Goal: Find specific page/section: Find specific page/section

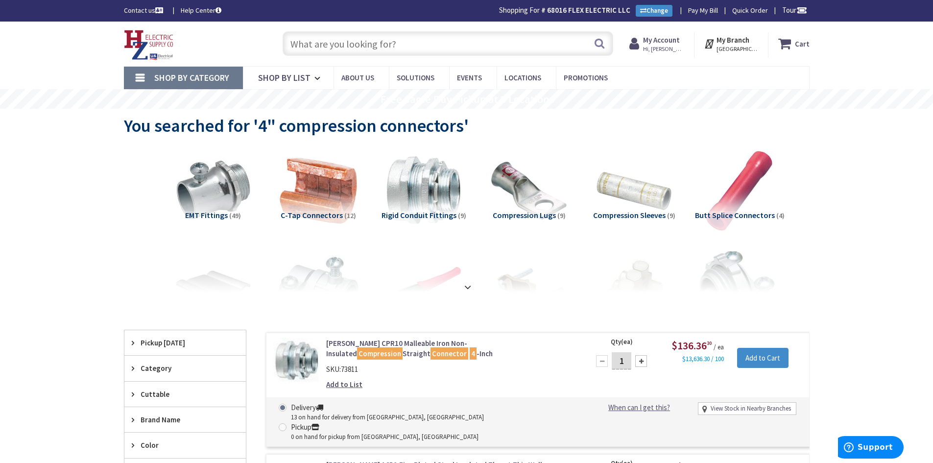
click at [320, 40] on input "text" at bounding box center [448, 43] width 331 height 25
paste input "6-CSO-24-4WT"
type input "6-CSO-24-4WT"
click at [597, 41] on button "Search" at bounding box center [599, 43] width 13 height 22
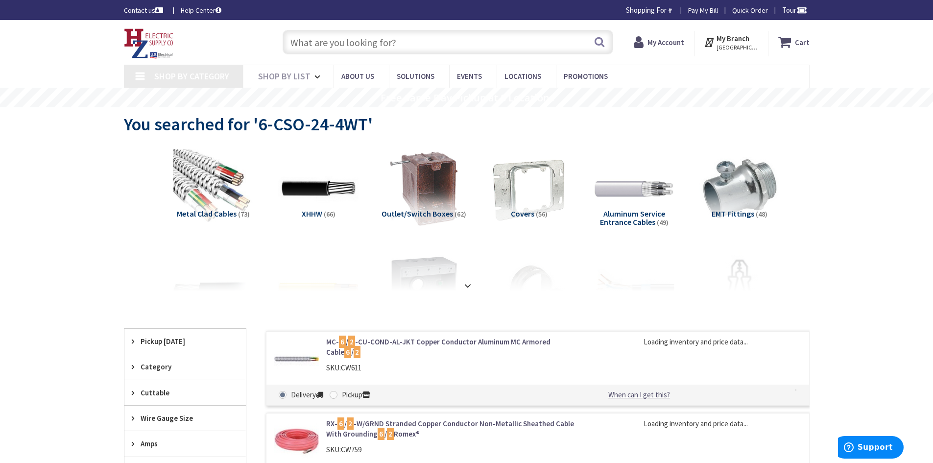
type input "[GEOGRAPHIC_DATA], [GEOGRAPHIC_DATA]"
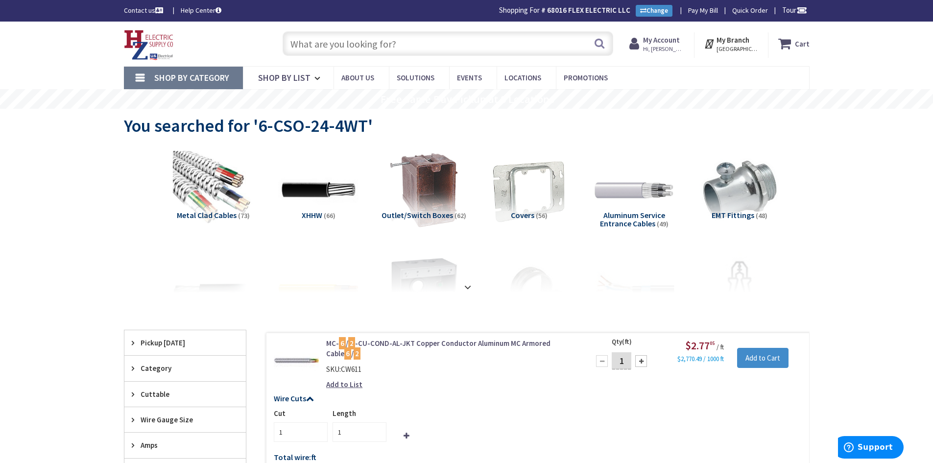
click at [407, 38] on input "text" at bounding box center [448, 43] width 331 height 25
paste input "6-CSO-24-4WT"
type input "6-CSO-24-4WT"
click at [599, 41] on button "Search" at bounding box center [599, 43] width 13 height 22
